Goal: Check status: Check status

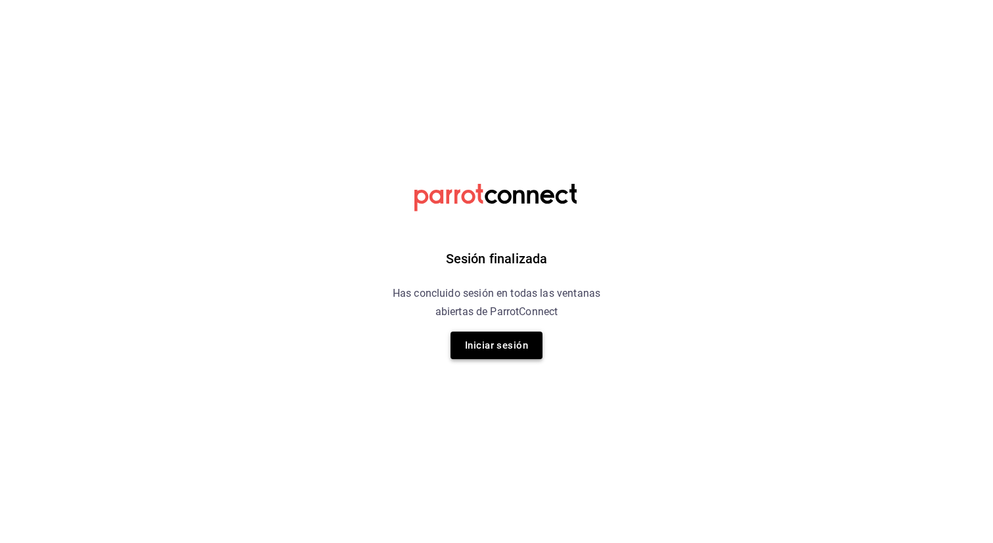
click at [494, 339] on button "Iniciar sesión" at bounding box center [496, 346] width 92 height 28
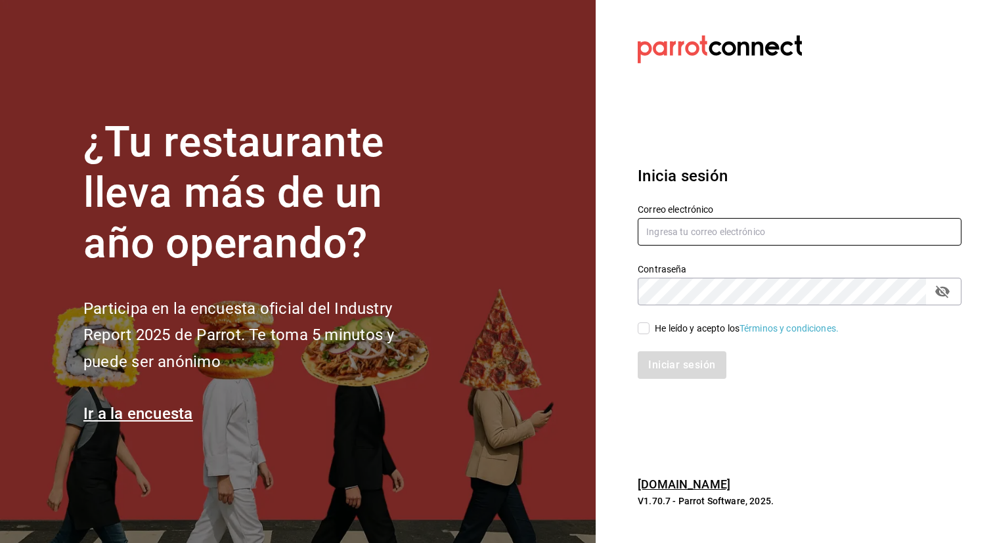
type input "[EMAIL_ADDRESS][DOMAIN_NAME]"
click at [650, 330] on span "He leído y acepto los Términos y condiciones." at bounding box center [743, 329] width 189 height 14
click at [649, 330] on input "He leído y acepto los Términos y condiciones." at bounding box center [644, 328] width 12 height 12
checkbox input "true"
click at [655, 366] on button "Iniciar sesión" at bounding box center [682, 365] width 89 height 28
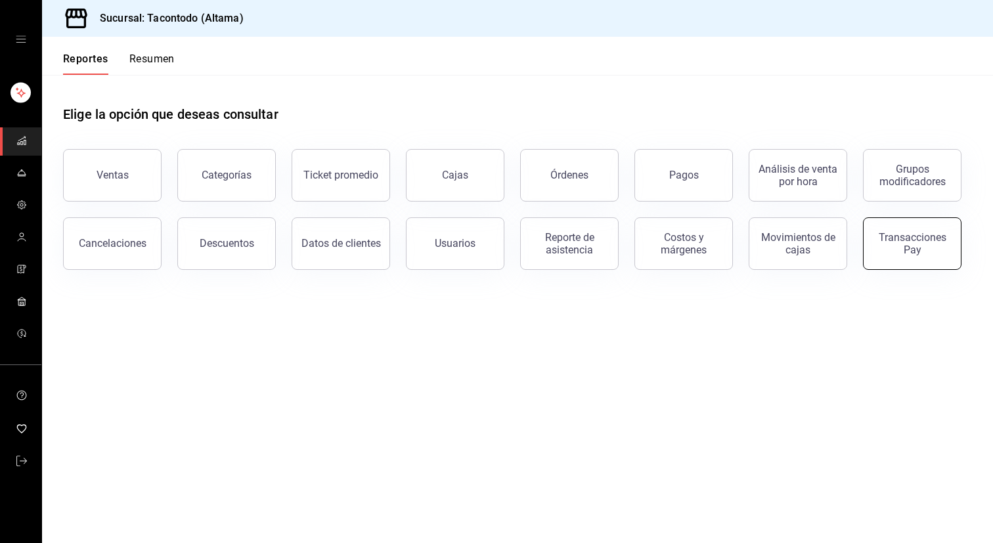
click at [921, 255] on button "Transacciones Pay" at bounding box center [912, 243] width 99 height 53
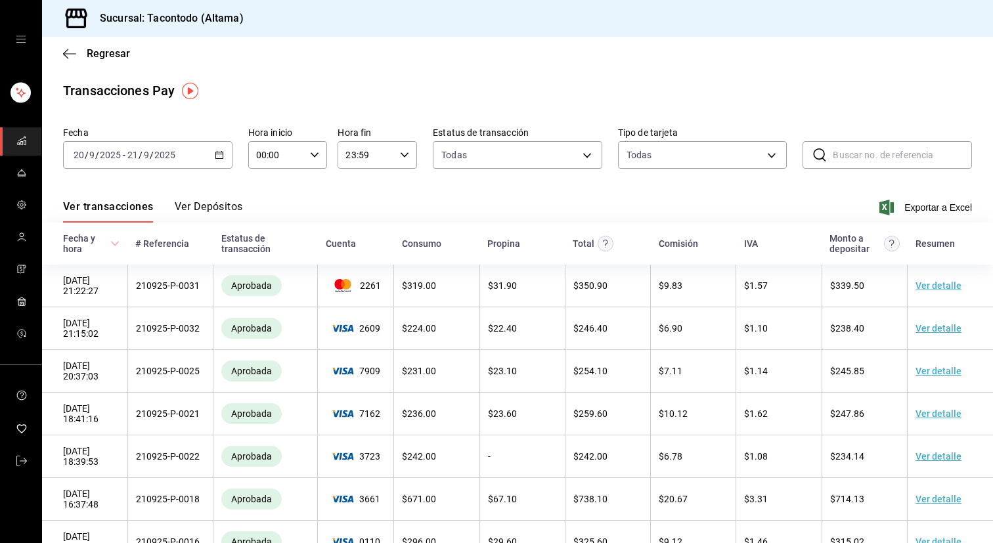
click at [234, 199] on div "Ver transacciones Ver Depósitos Exportar a Excel" at bounding box center [517, 204] width 909 height 38
click at [223, 204] on button "Ver Depósitos" at bounding box center [209, 211] width 68 height 22
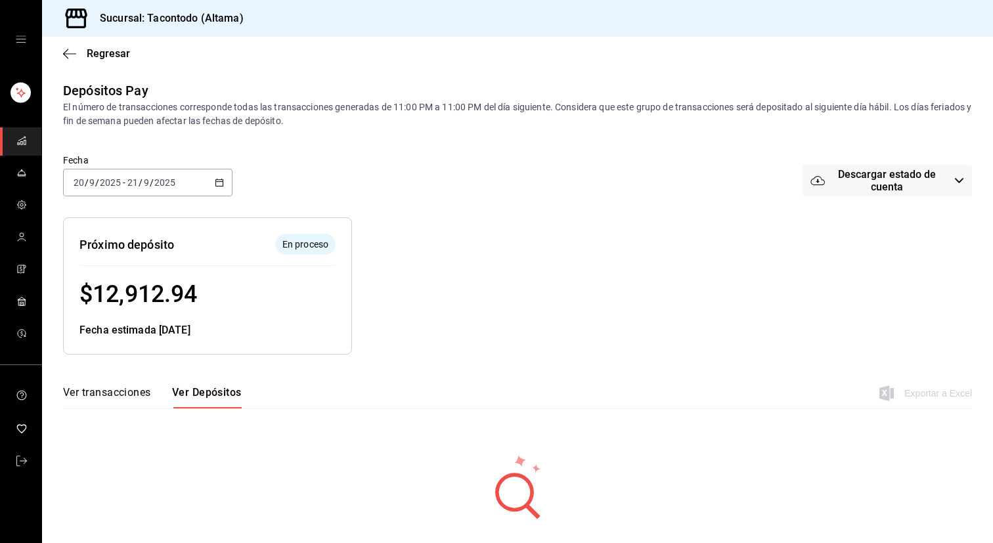
click at [93, 47] on div "Regresar" at bounding box center [517, 53] width 951 height 33
click at [93, 56] on span "Regresar" at bounding box center [108, 53] width 43 height 12
